Goal: Information Seeking & Learning: Find specific fact

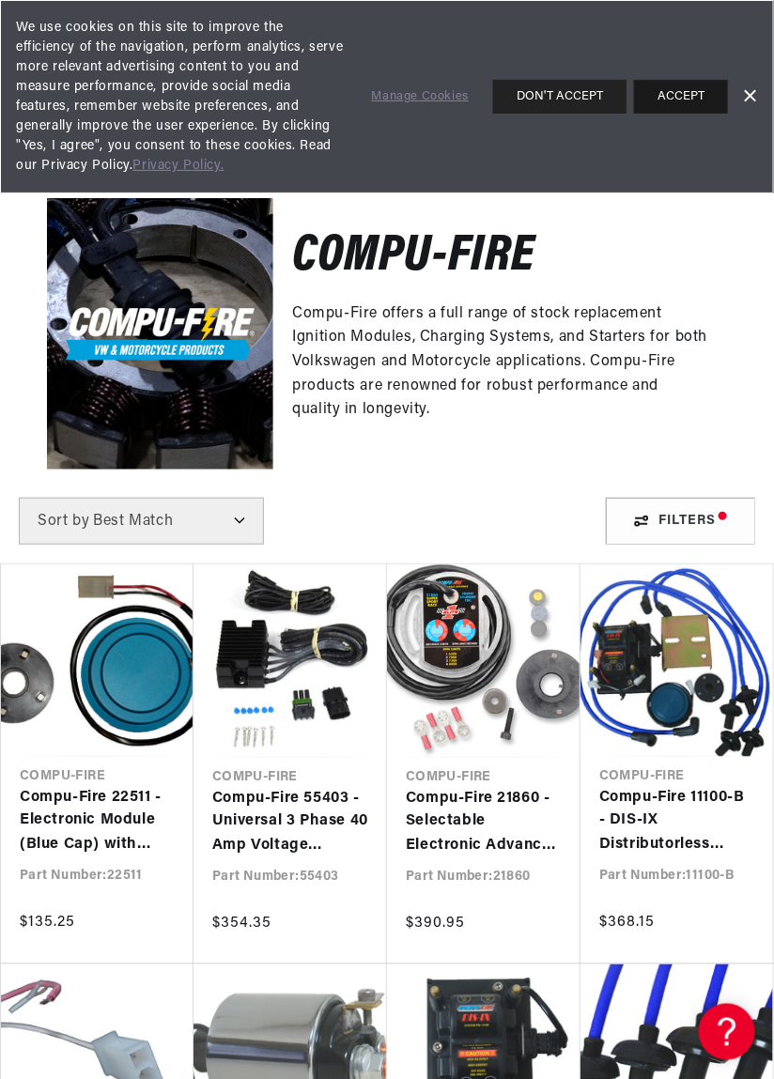
scroll to position [0, 569]
click at [677, 96] on button "ACCEPT" at bounding box center [681, 97] width 94 height 34
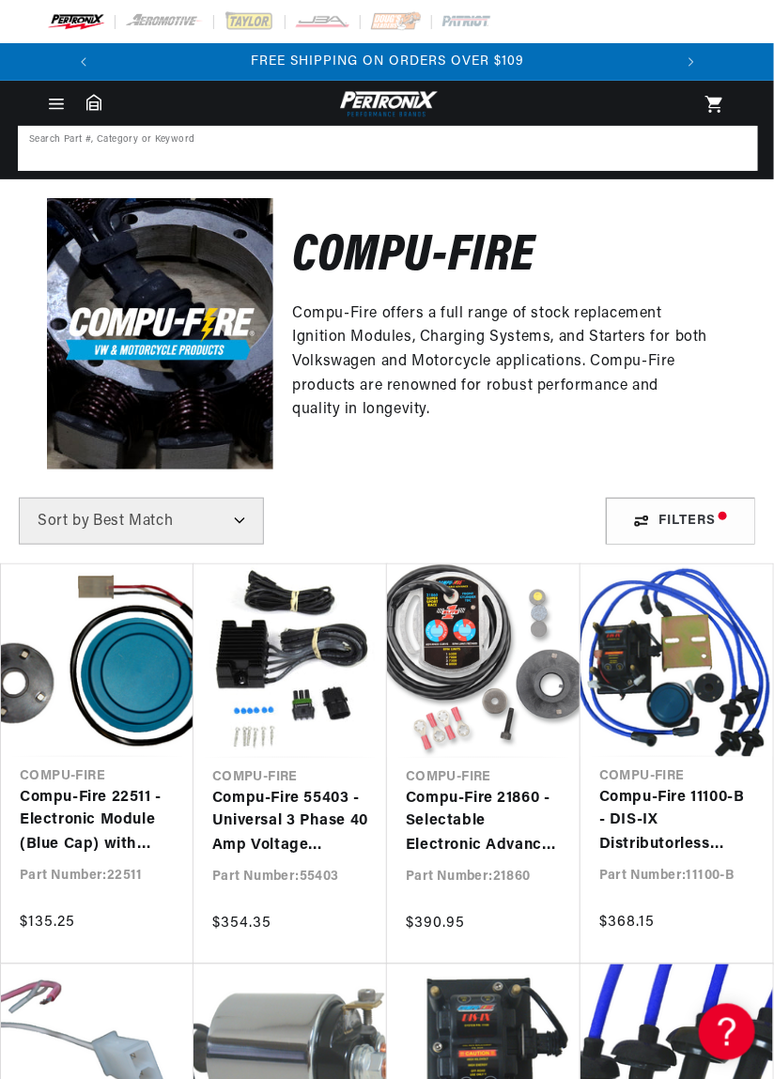
click at [174, 148] on input at bounding box center [388, 148] width 736 height 41
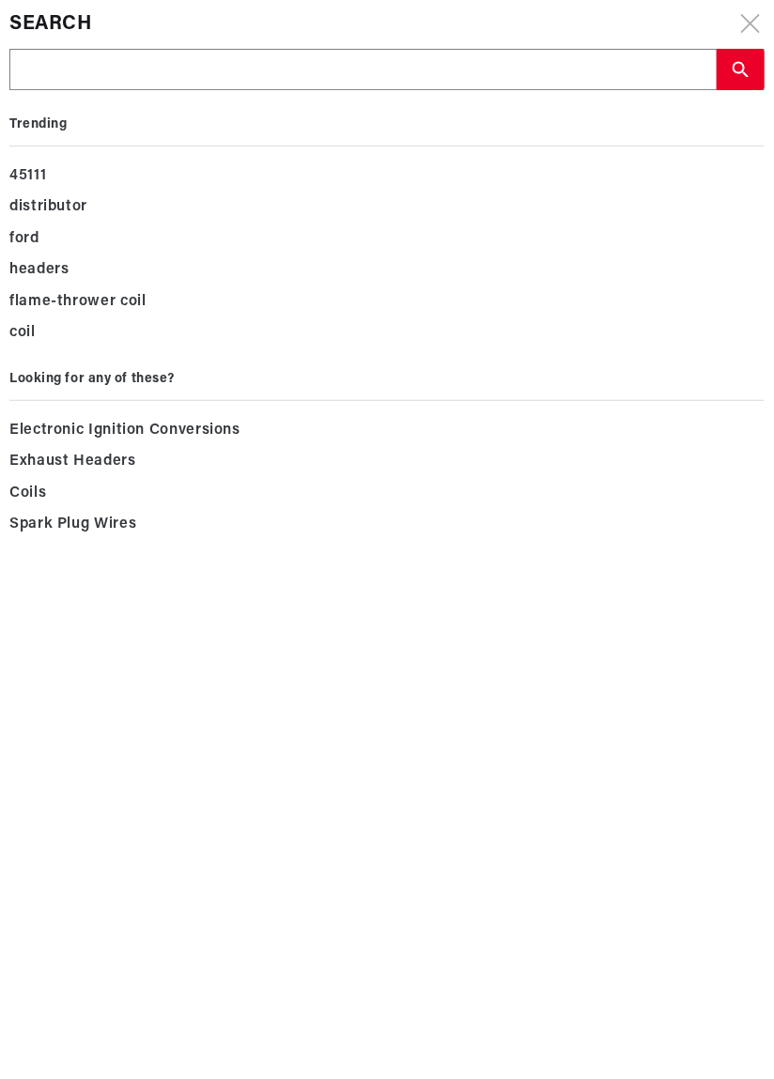
scroll to position [0, 0]
type input "W"
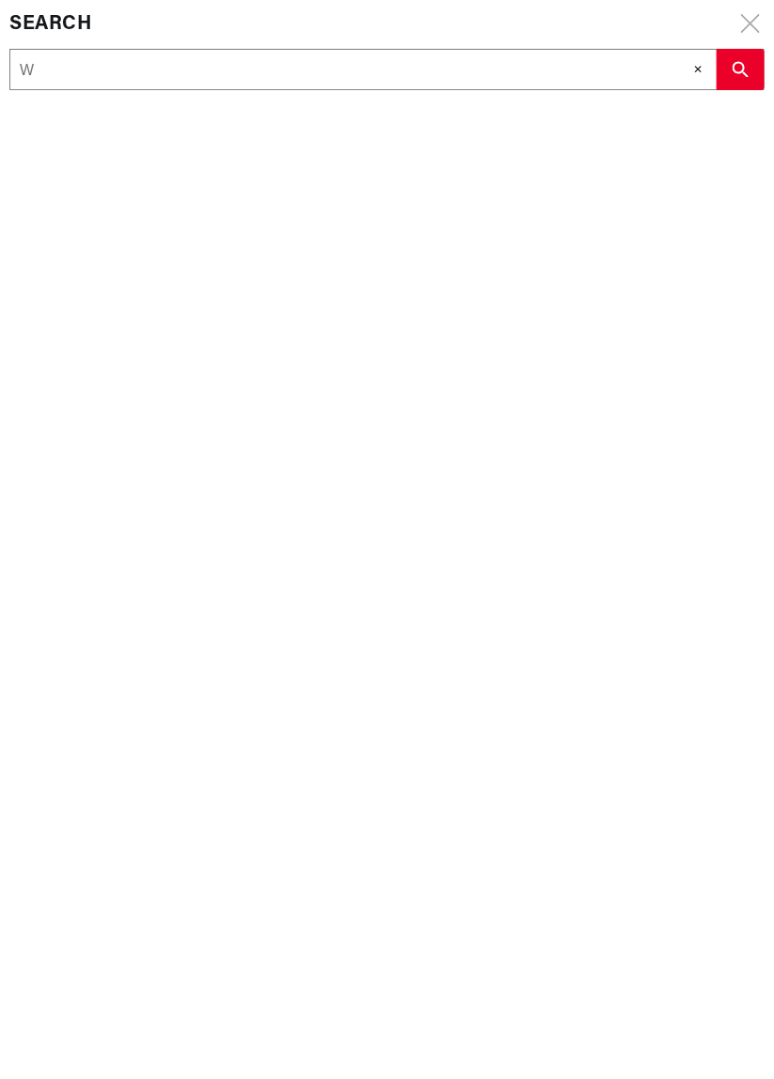
type input "Wi"
type input "Wir"
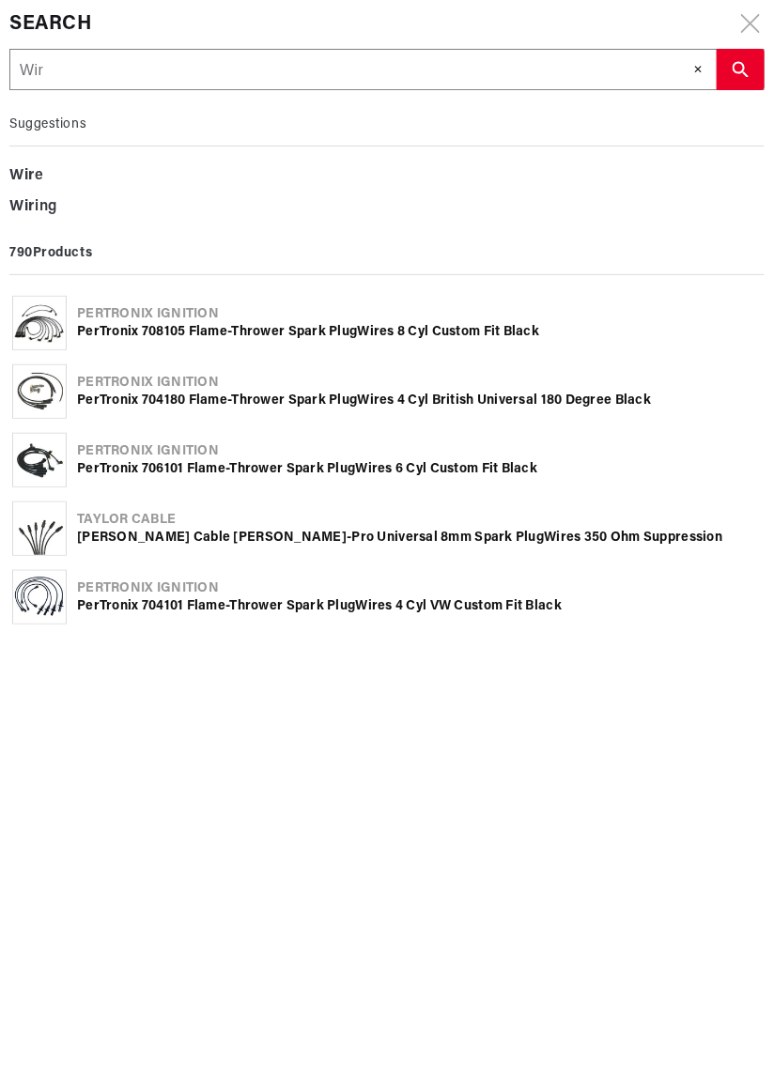
type input "Wiri"
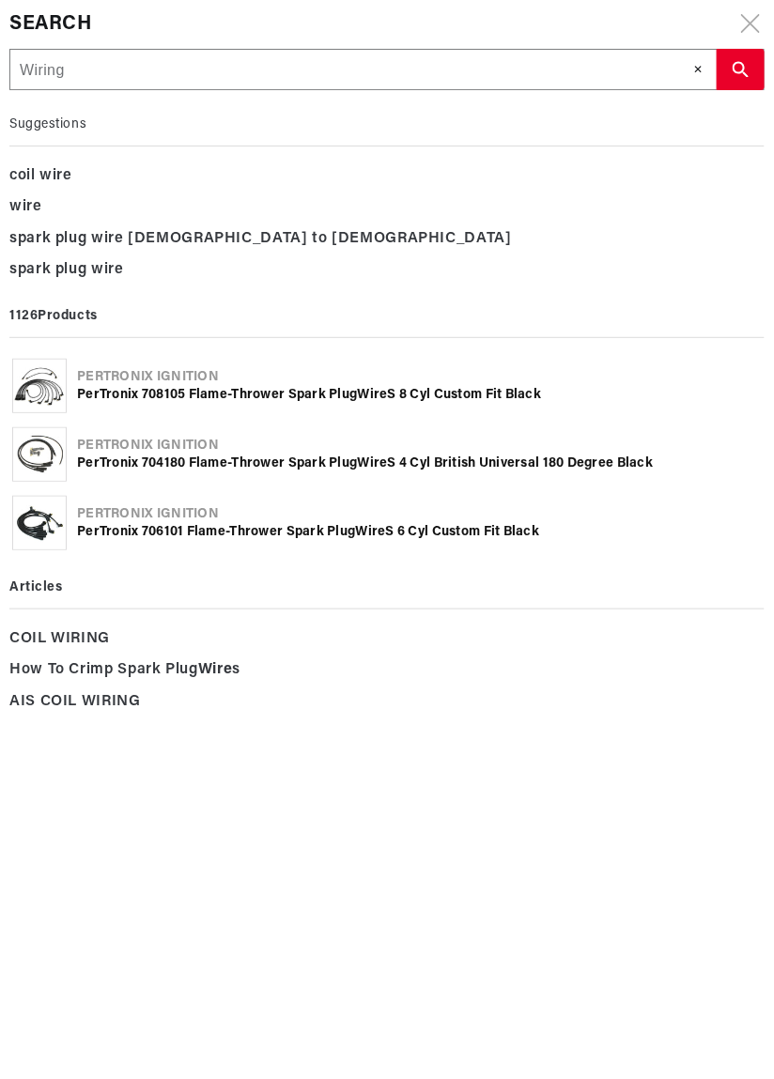
type input "Wiring"
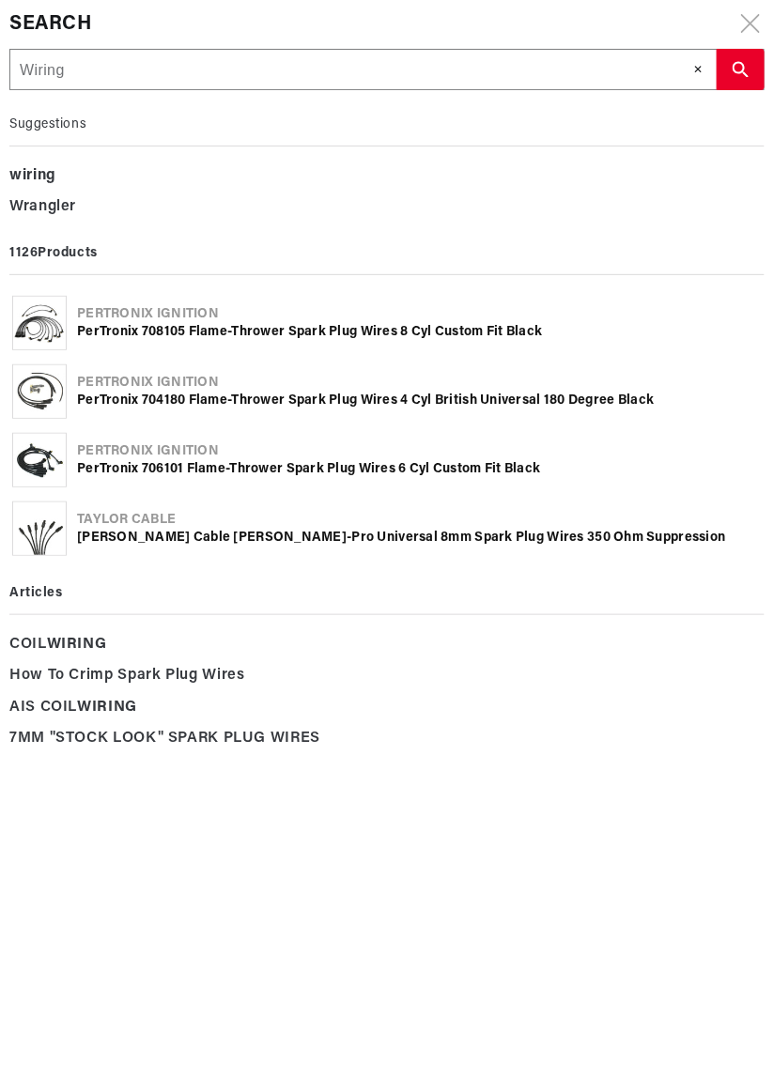
type input "Wiring d"
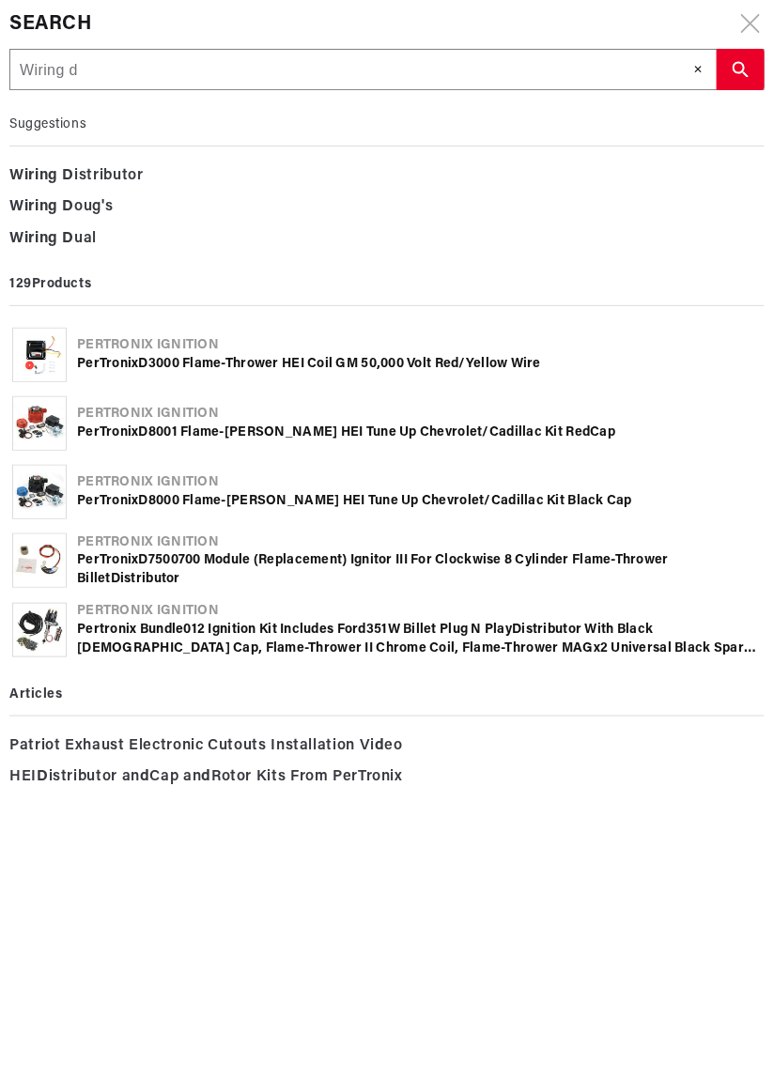
type input "Wiring di"
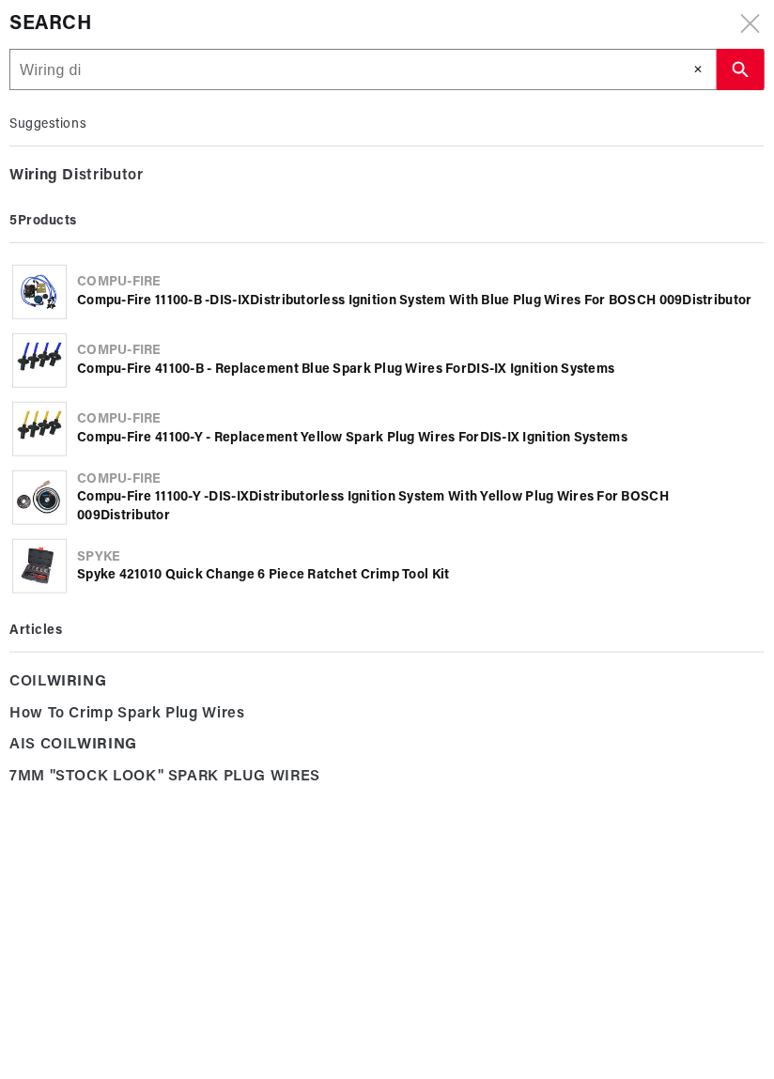
type input "Wiring dia"
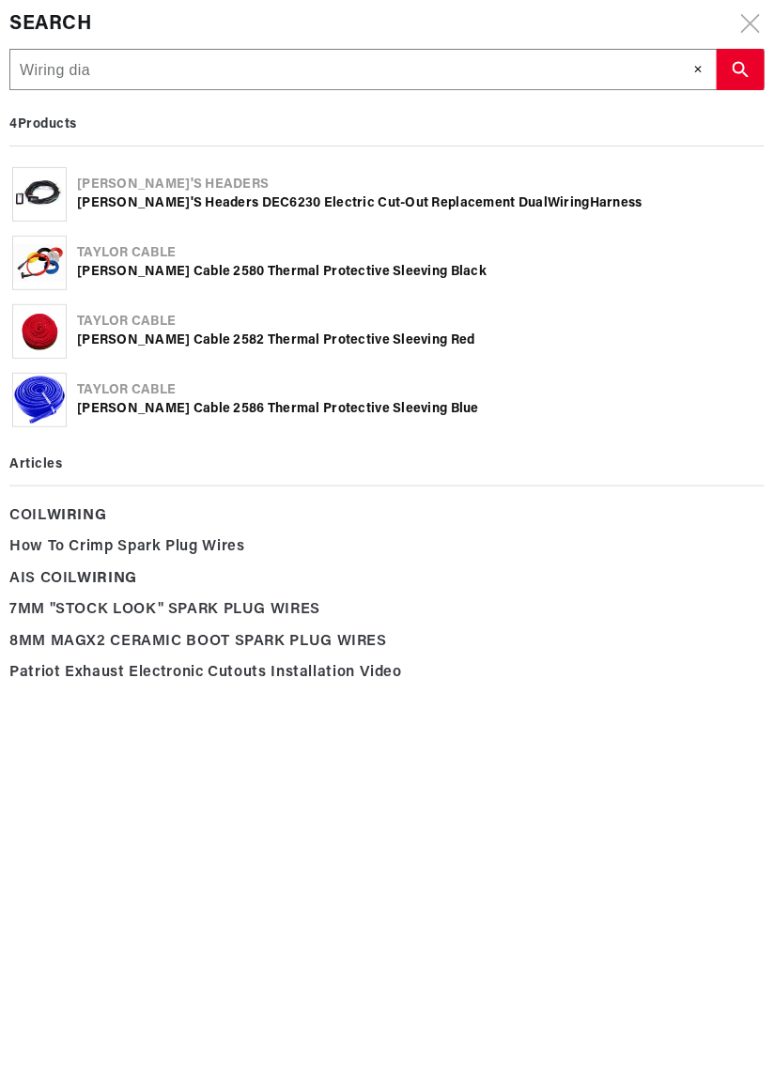
type input "Wiring diag"
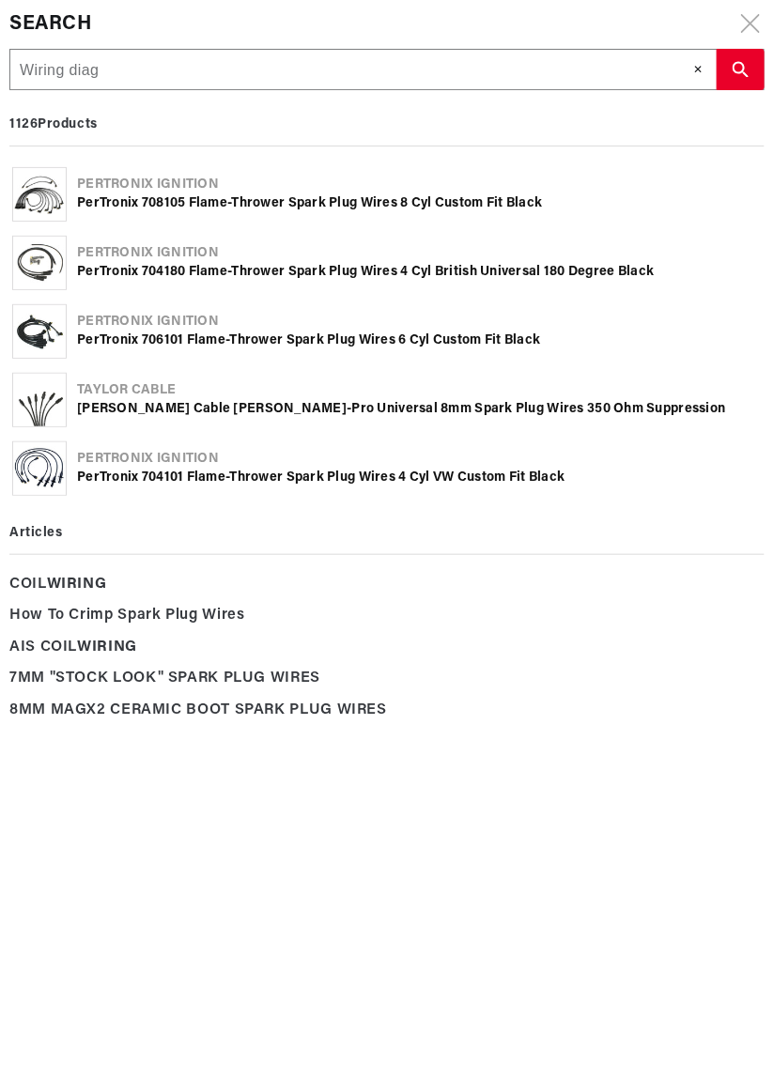
type input "Wiring diagr"
type input "Wiring diagra"
type input "Wiring diagram"
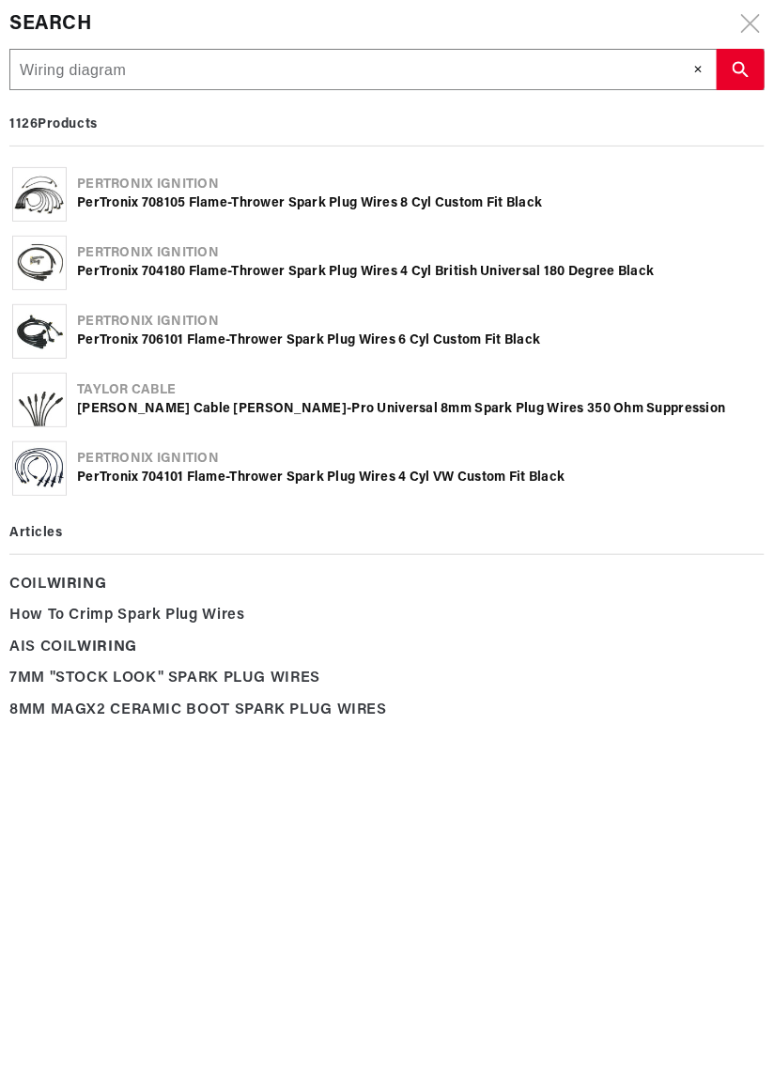
type input "Wiring diagram"
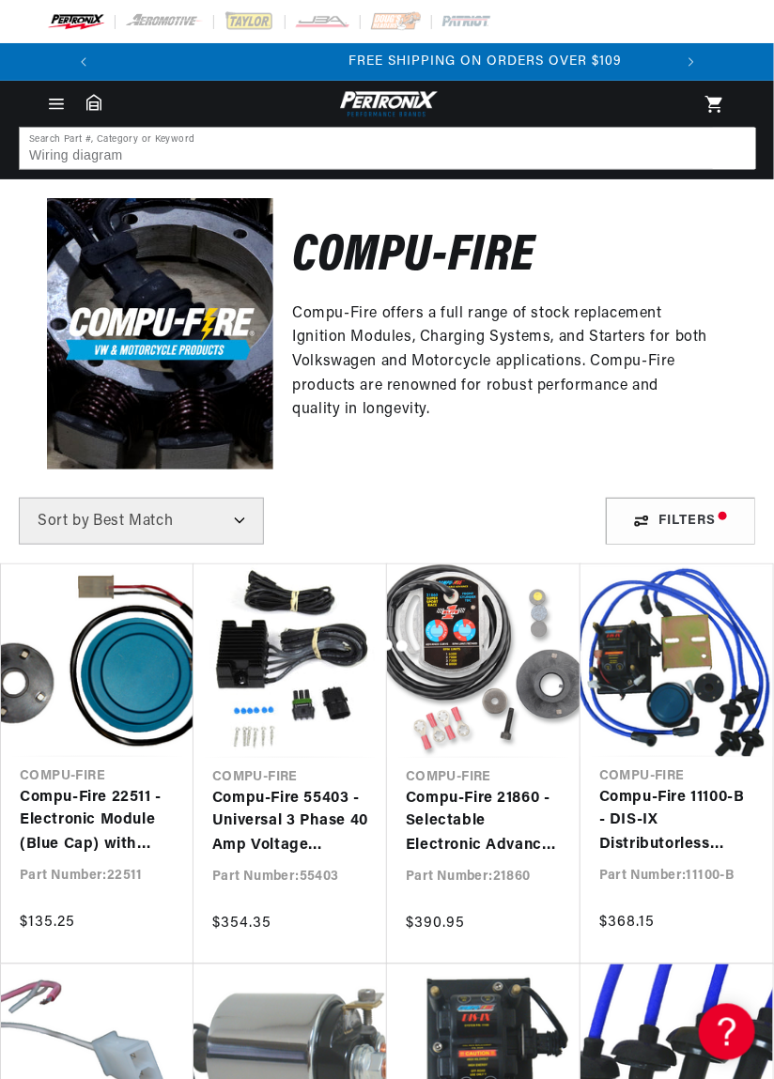
scroll to position [0, 569]
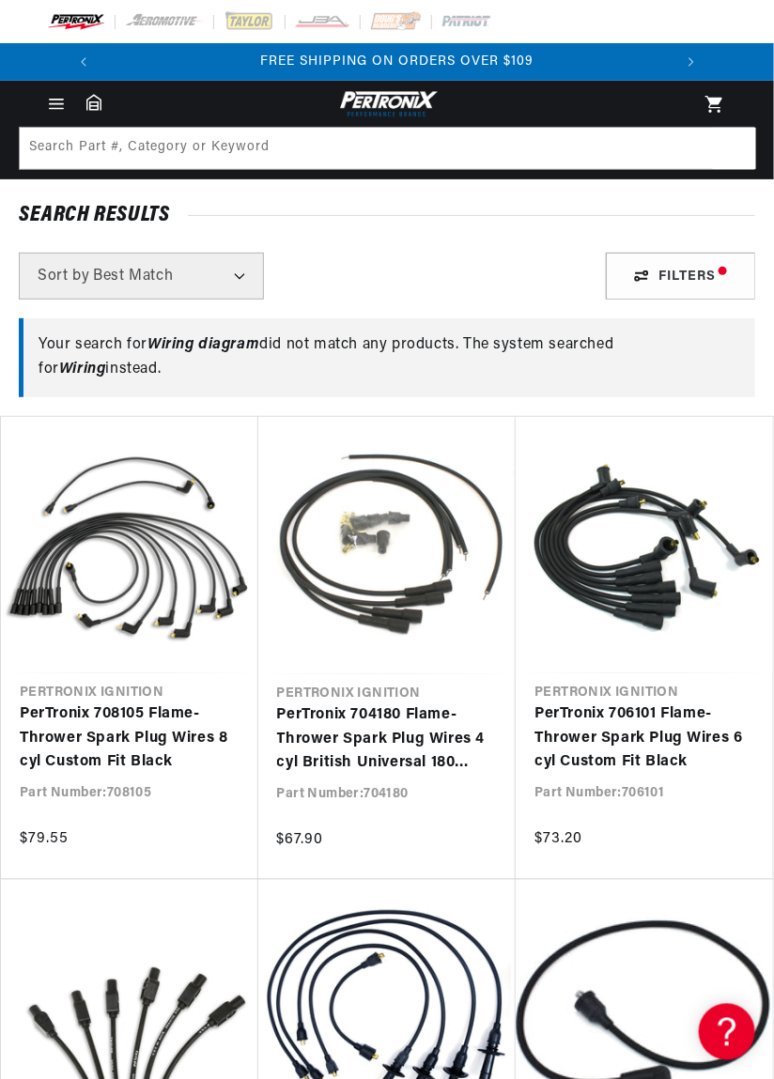
scroll to position [0, 569]
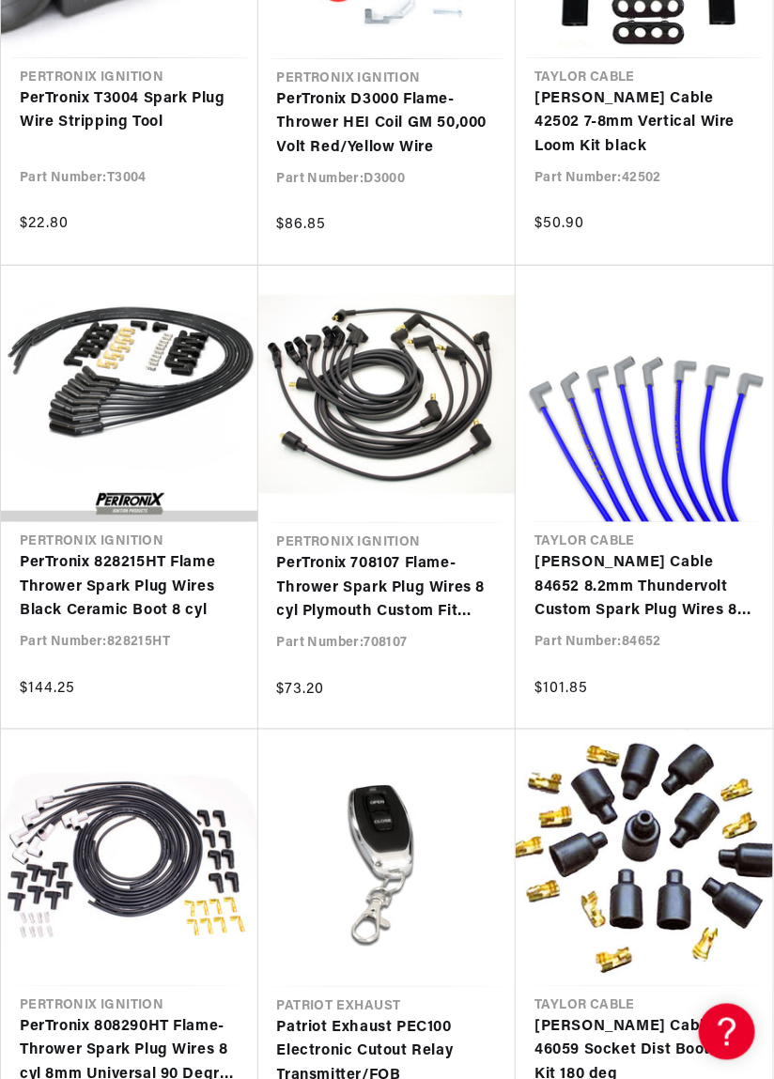
scroll to position [0, 240]
